Goal: Information Seeking & Learning: Learn about a topic

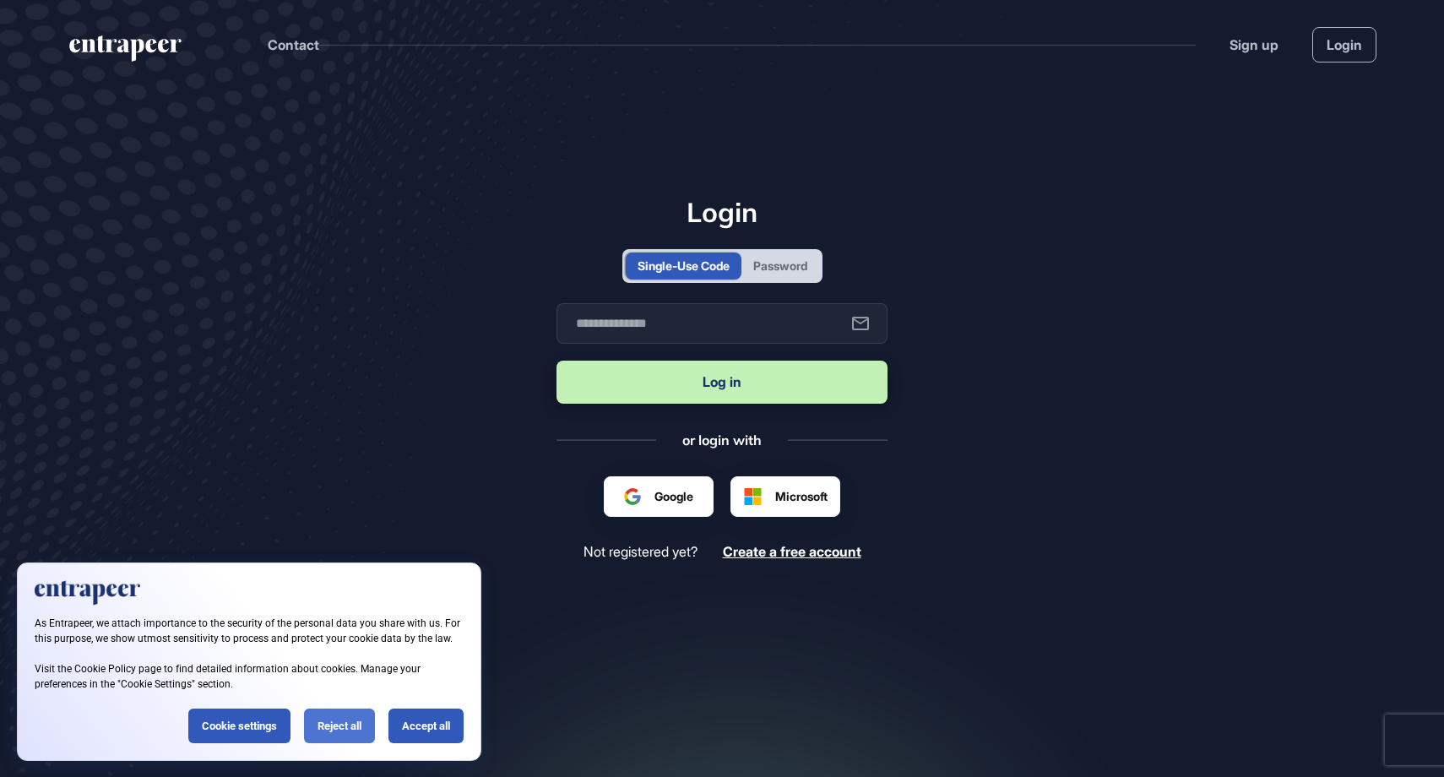
click at [345, 725] on div "Reject all" at bounding box center [339, 726] width 71 height 35
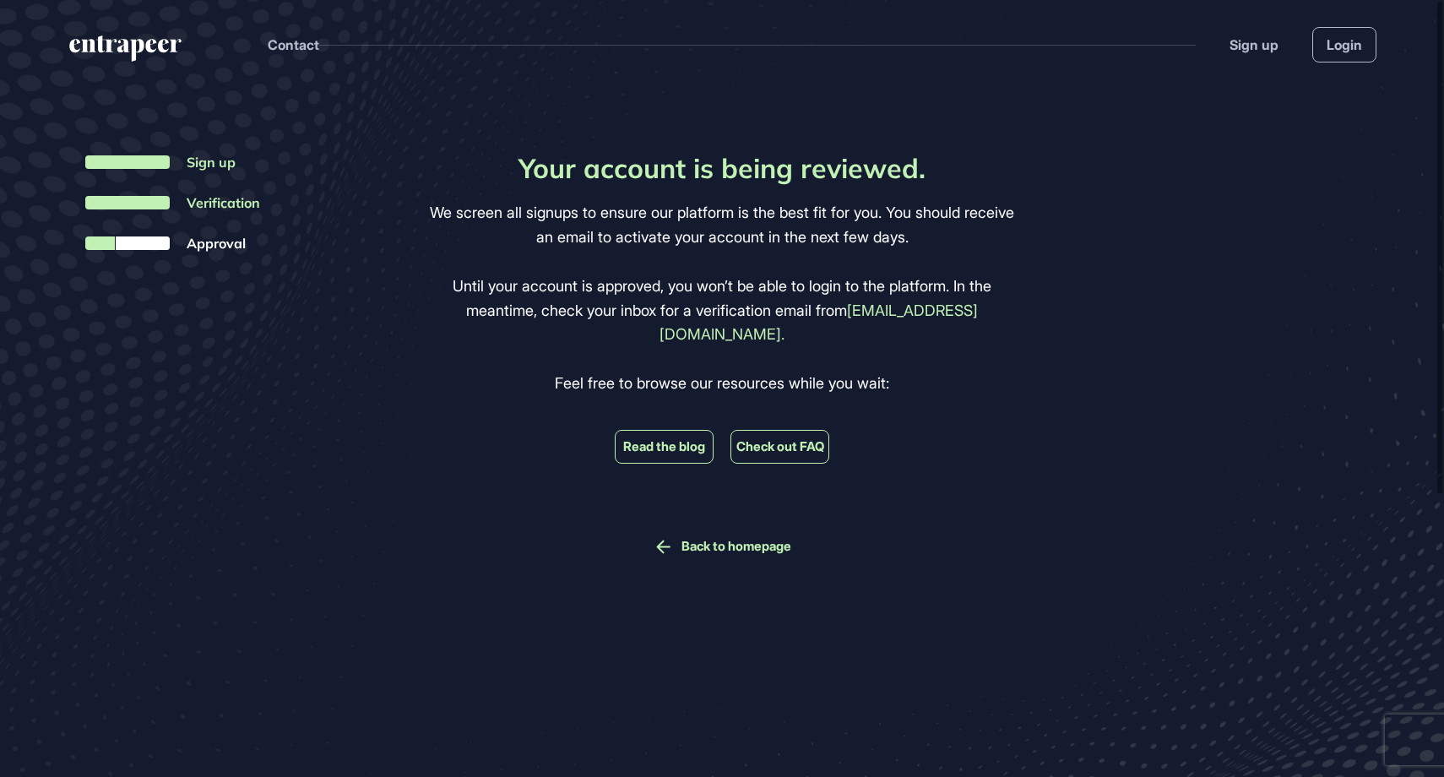
click at [710, 539] on link "Back to homepage" at bounding box center [737, 546] width 110 height 15
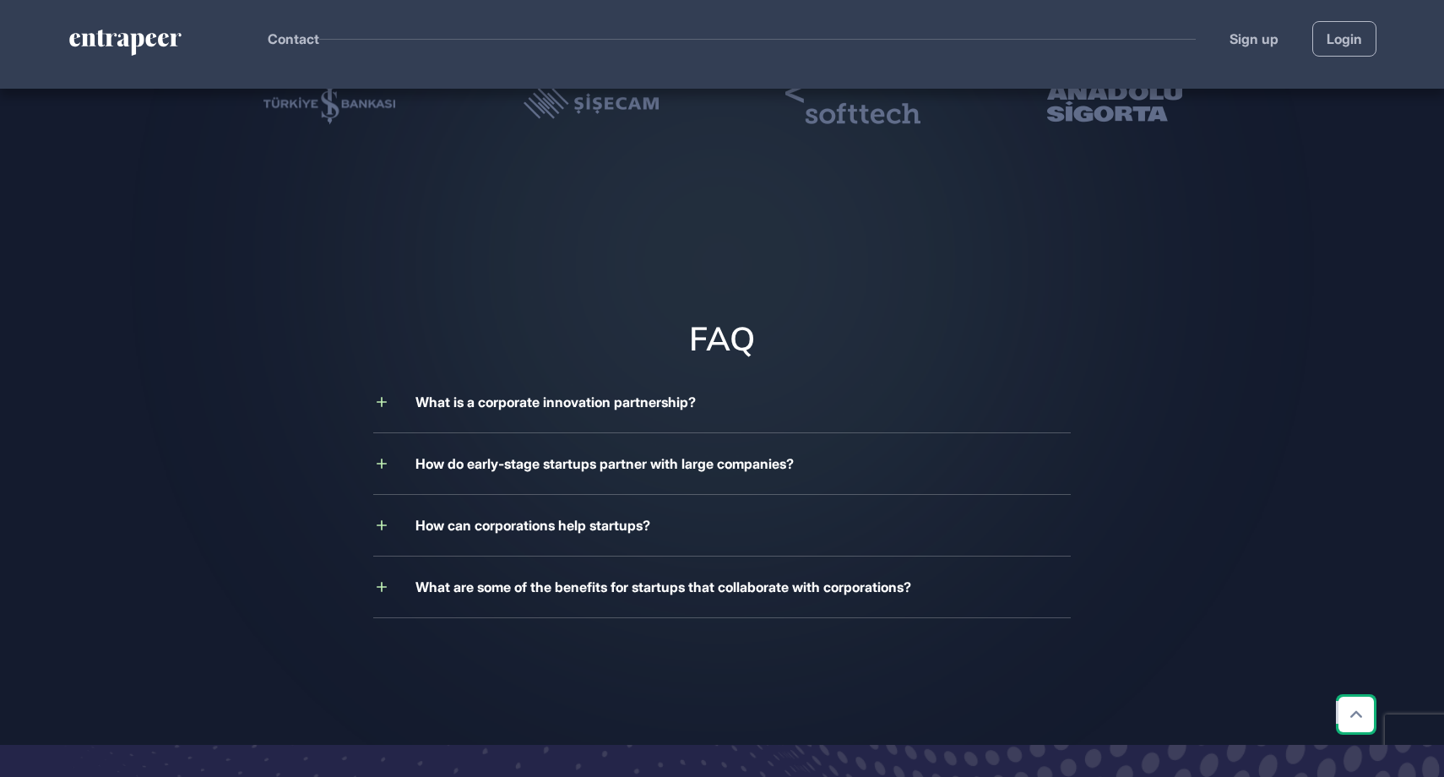
scroll to position [4489, 0]
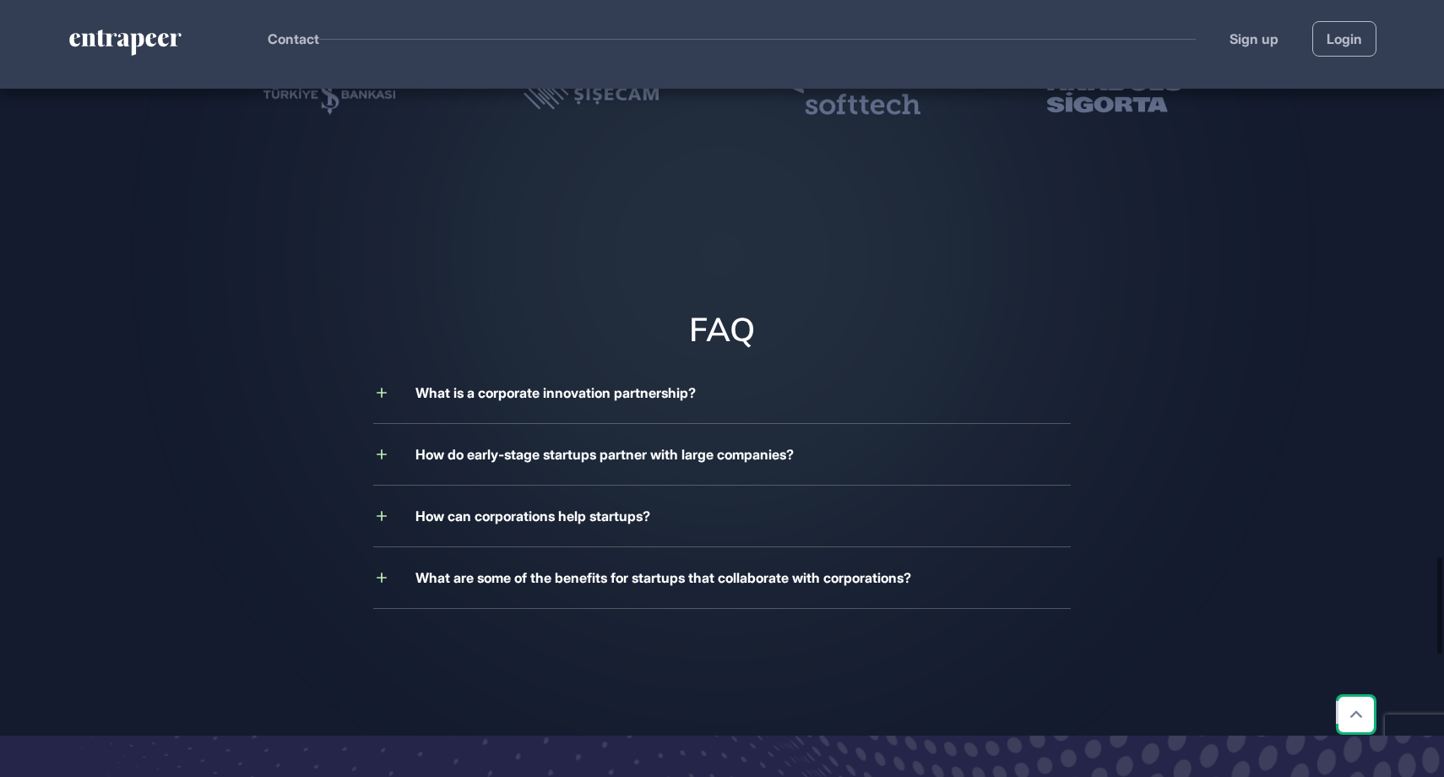
click at [15, 0] on header "Contact Sign up Login" at bounding box center [722, 39] width 1444 height 78
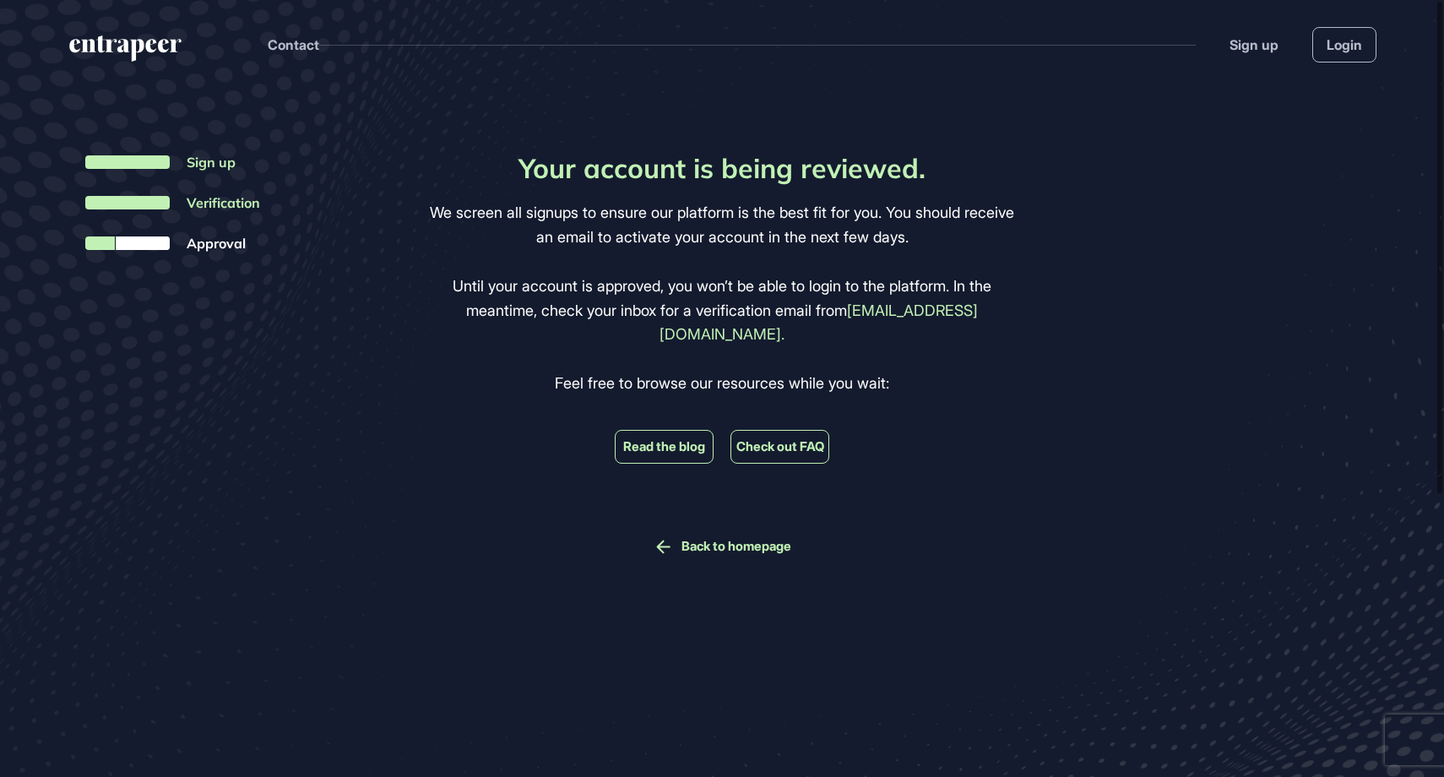
click at [1251, 57] on div "Sign up Login" at bounding box center [1303, 44] width 147 height 35
click at [1261, 42] on link "Sign up" at bounding box center [1254, 45] width 49 height 20
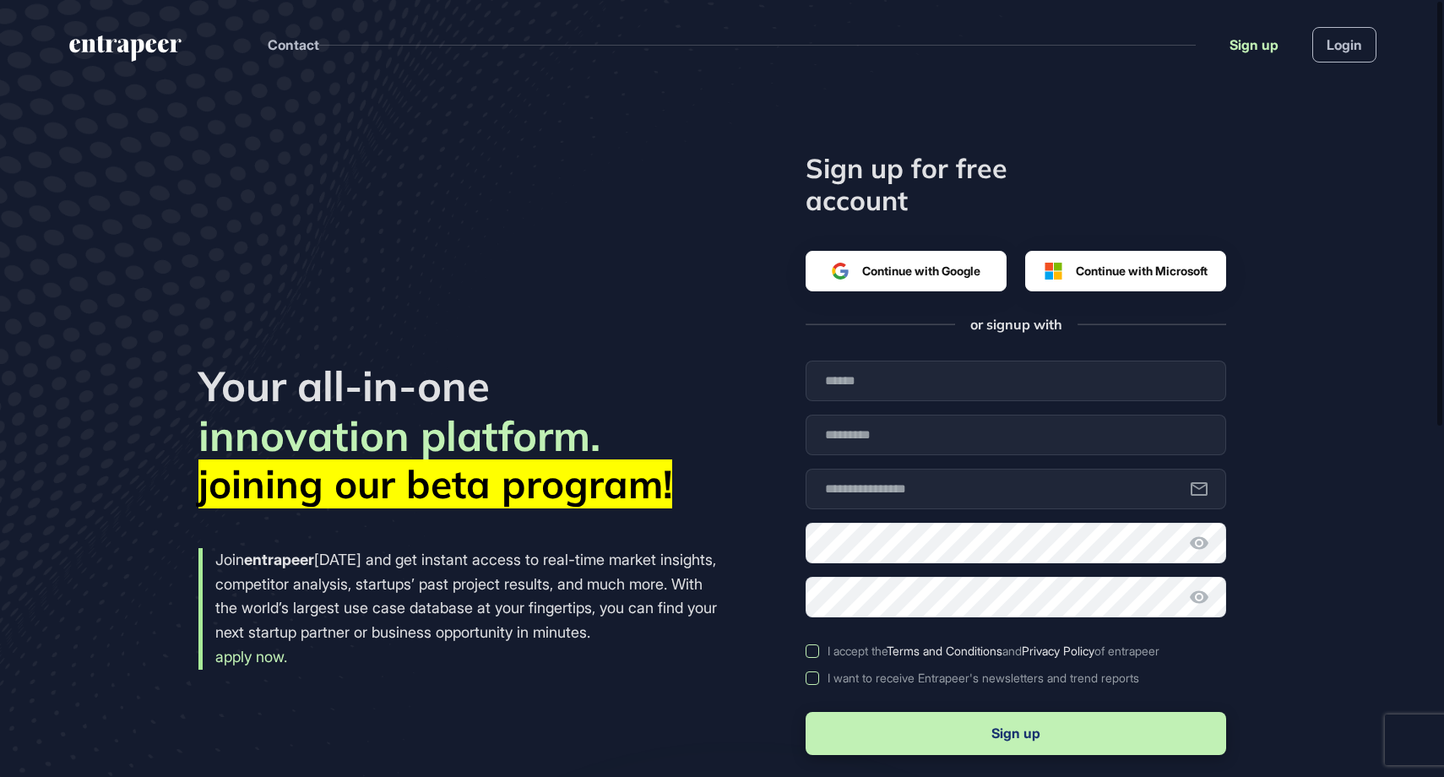
click at [1261, 42] on link "Sign up" at bounding box center [1254, 45] width 49 height 20
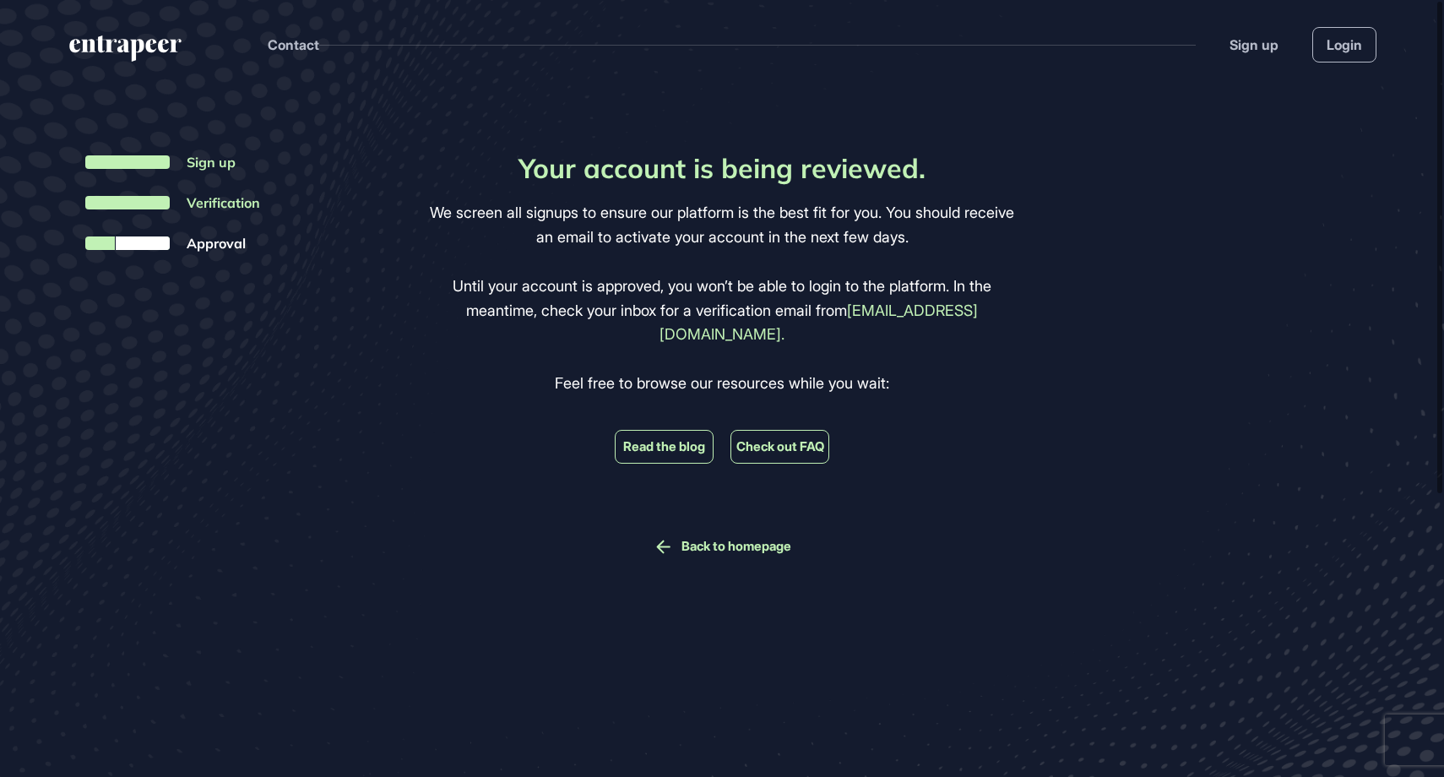
click at [932, 316] on link "[EMAIL_ADDRESS][DOMAIN_NAME]." at bounding box center [819, 323] width 318 height 42
click at [757, 439] on link "Check out FAQ" at bounding box center [781, 446] width 88 height 15
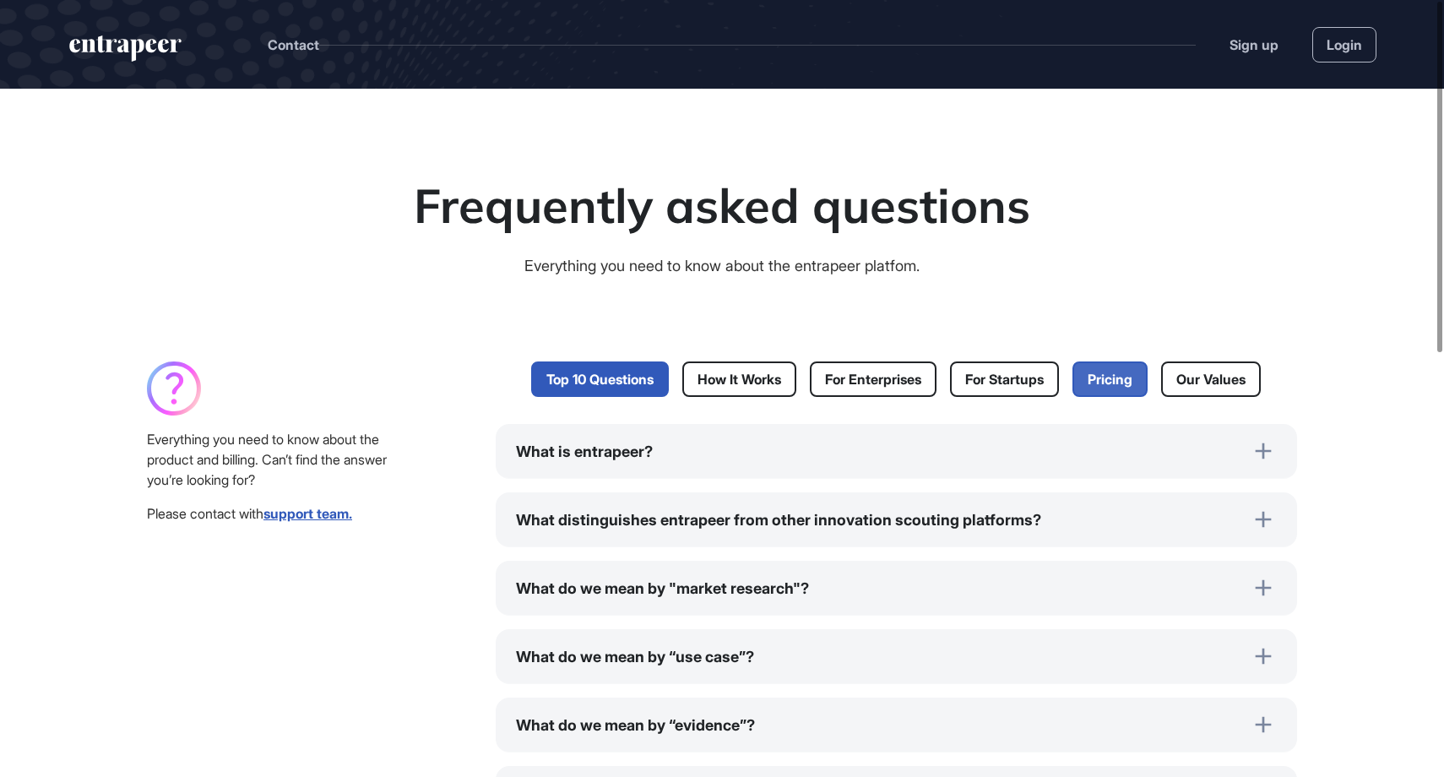
click at [1125, 387] on link "Pricing" at bounding box center [1110, 379] width 75 height 35
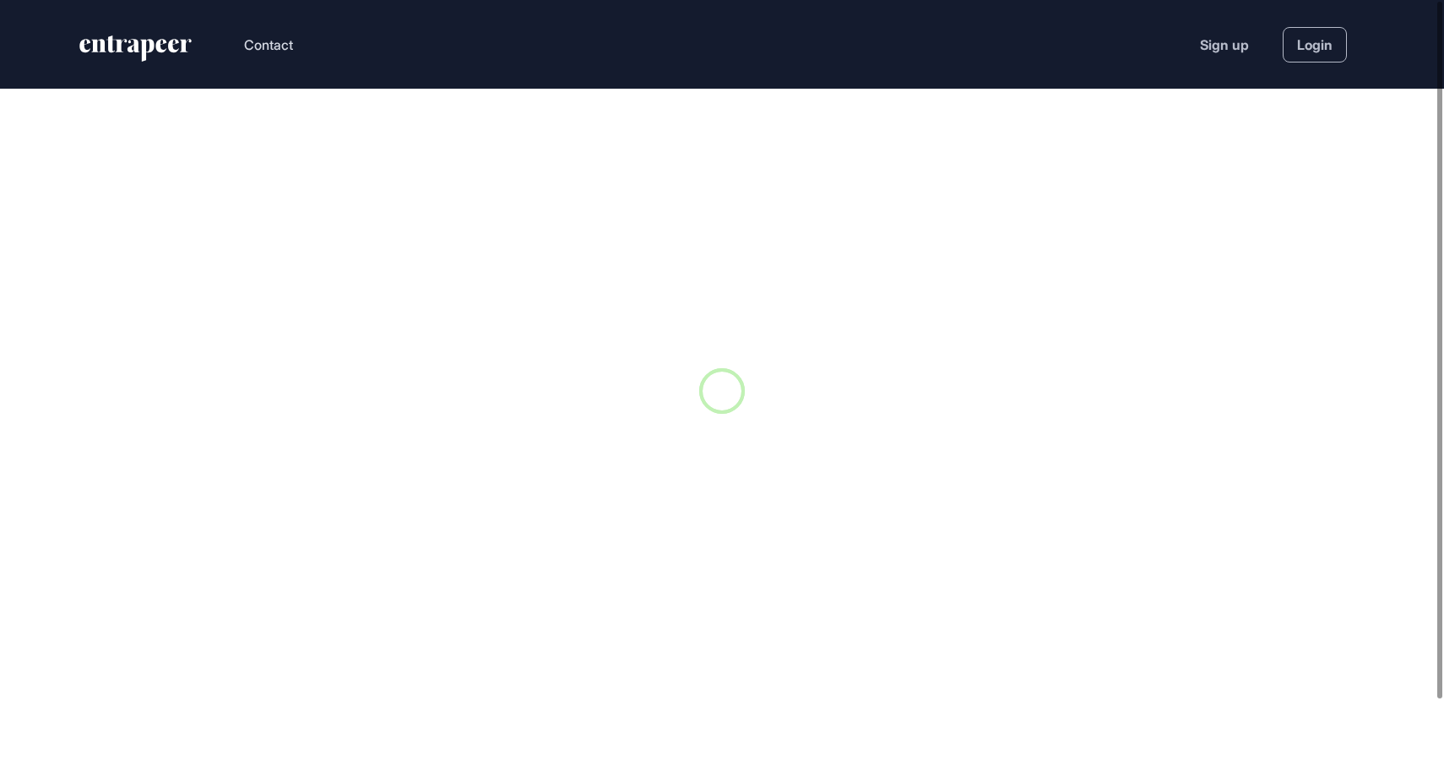
scroll to position [1, 1]
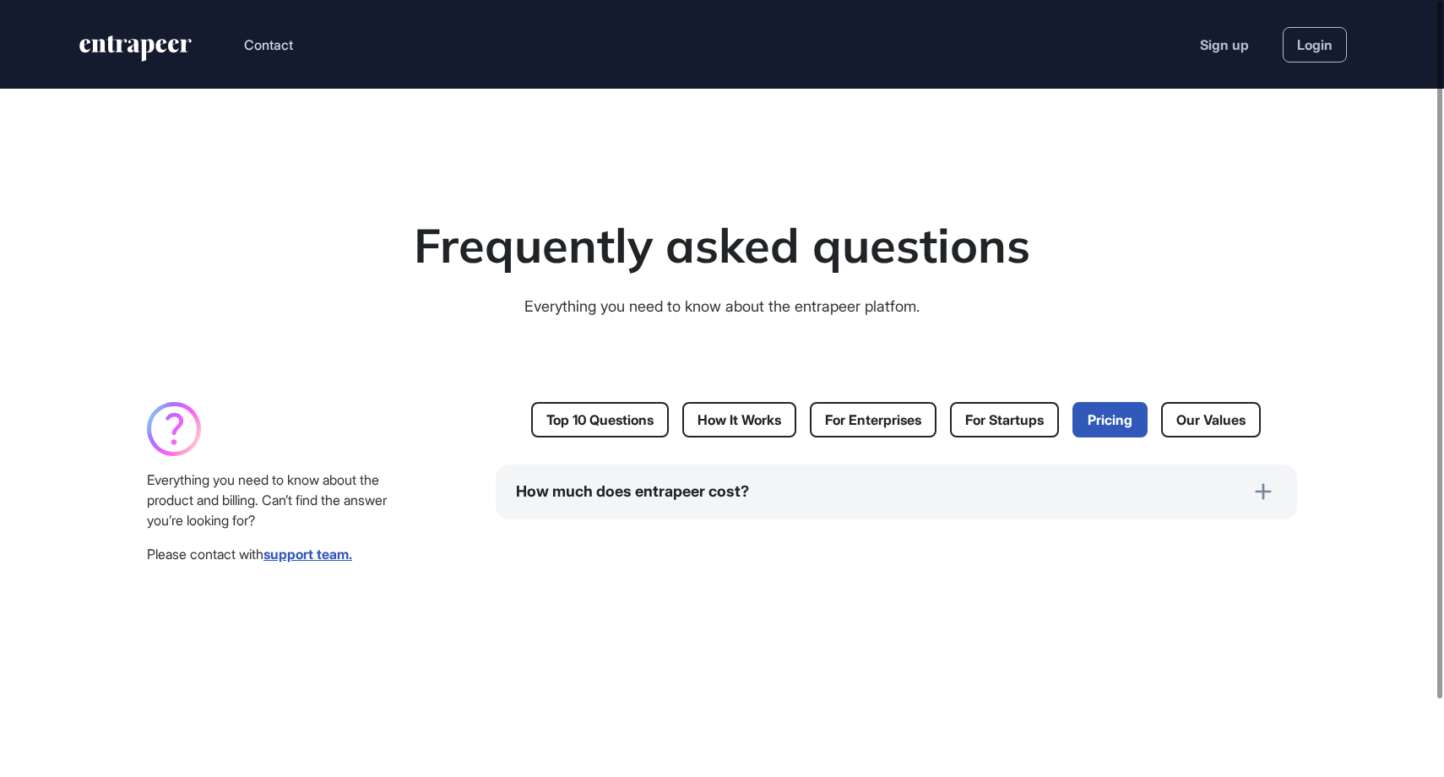
click at [891, 483] on div "How much does entrapeer cost?" at bounding box center [897, 492] width 802 height 54
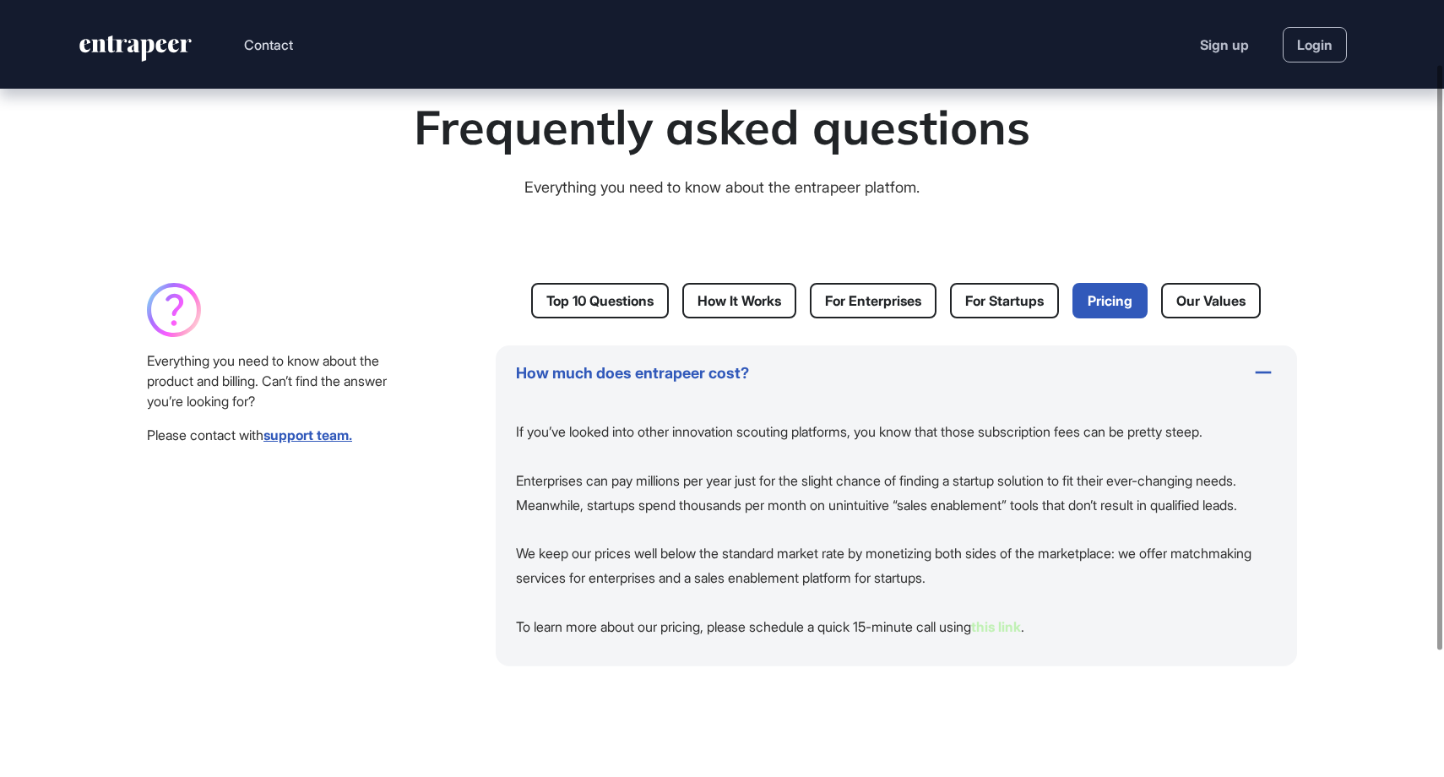
scroll to position [90, 0]
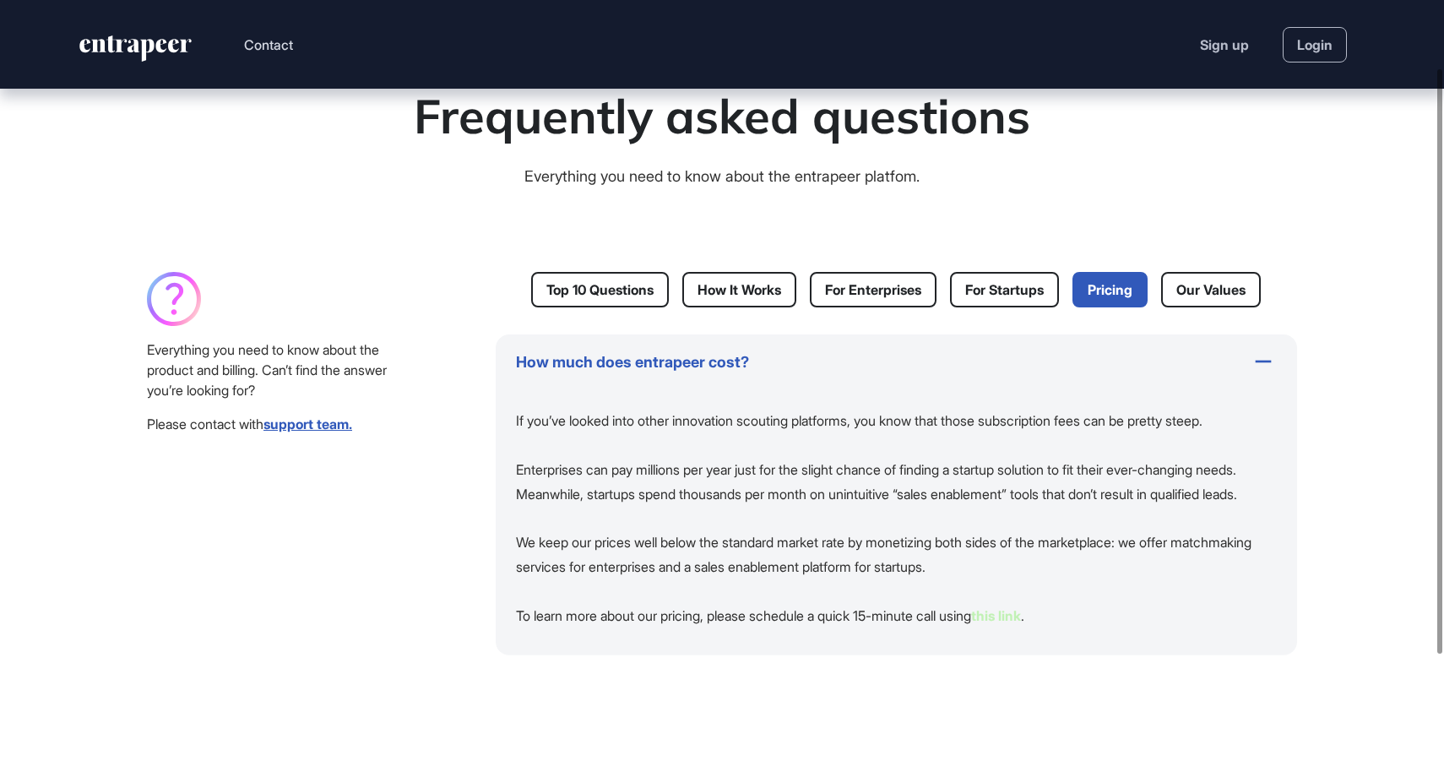
click at [1021, 624] on span "this link" at bounding box center [996, 615] width 50 height 17
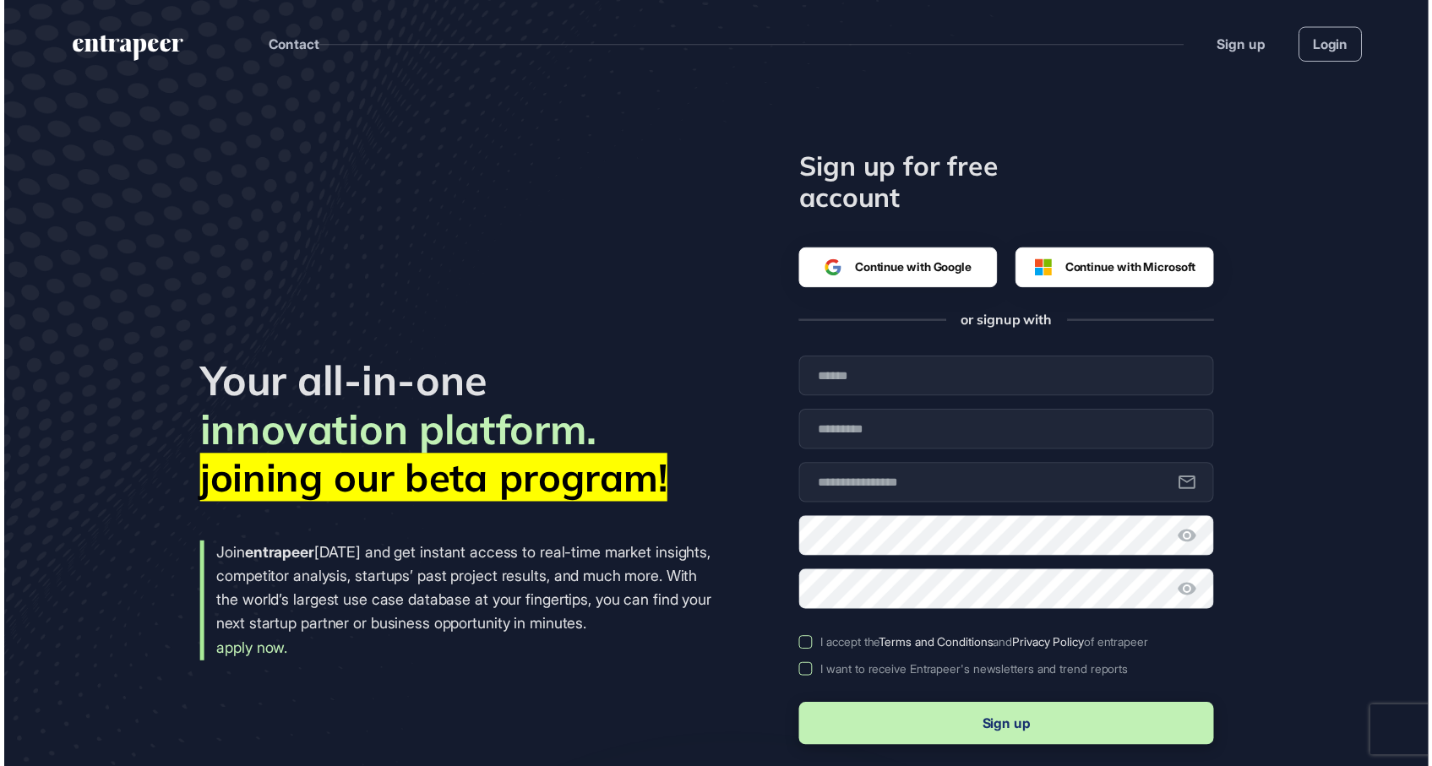
scroll to position [766, 1432]
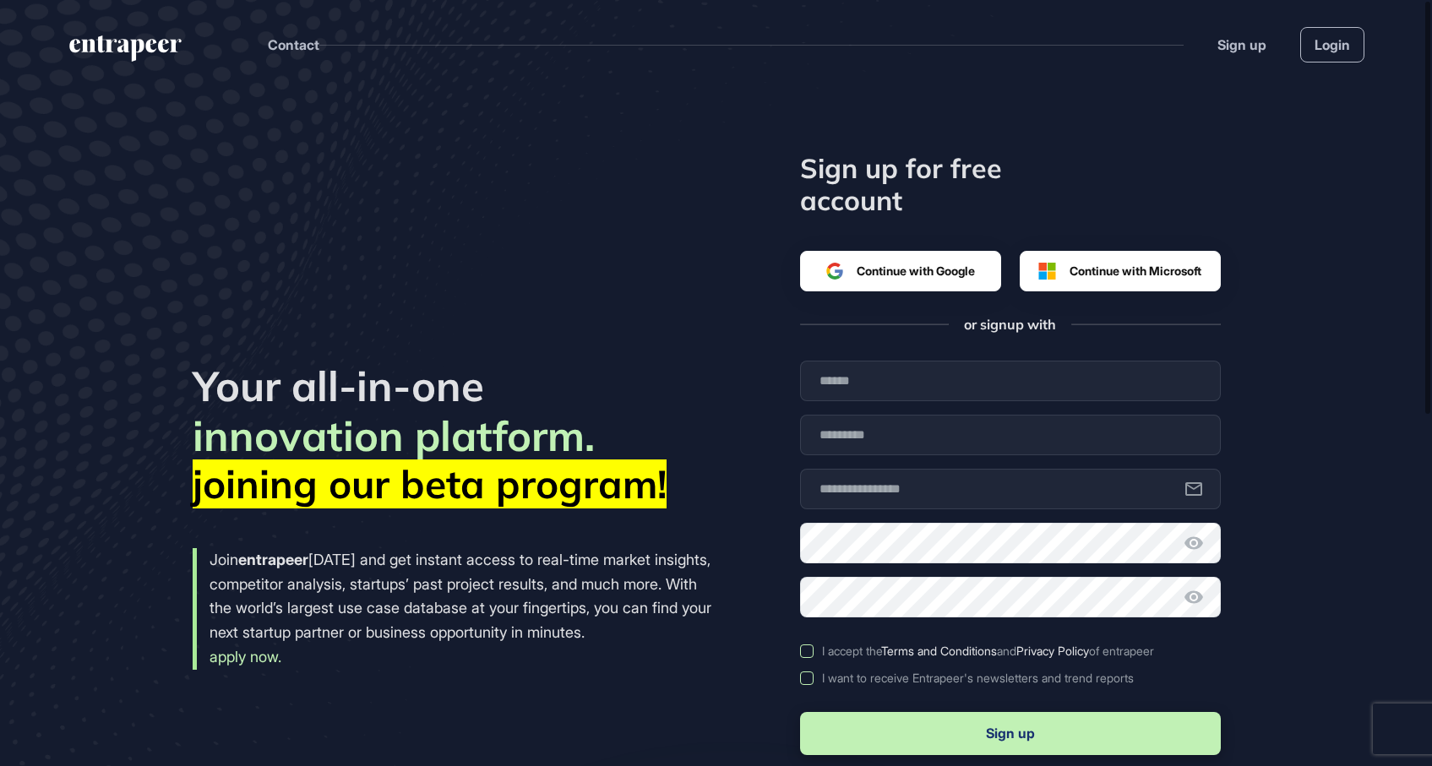
click at [121, 56] on icon "entrapeer-logo" at bounding box center [126, 48] width 116 height 27
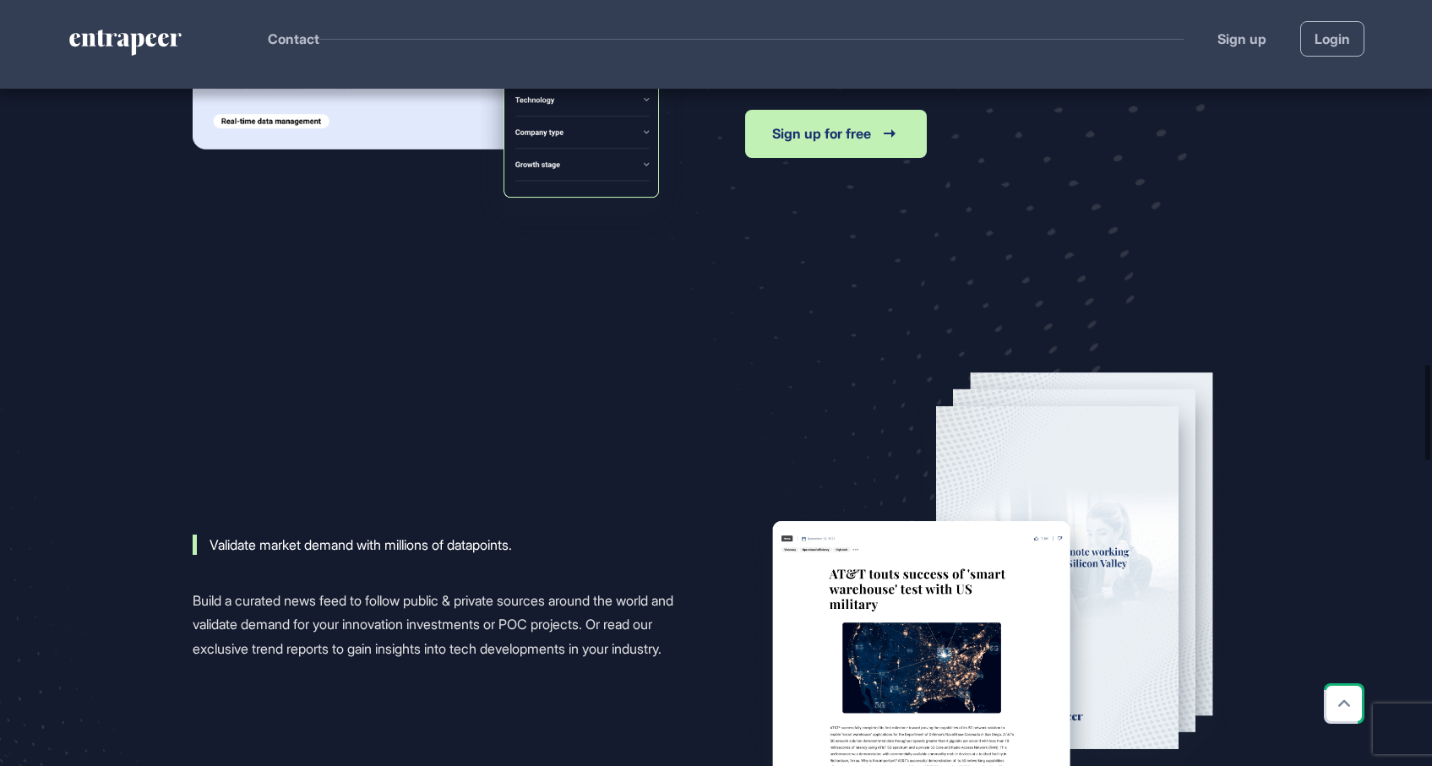
scroll to position [2978, 0]
